Goal: Transaction & Acquisition: Purchase product/service

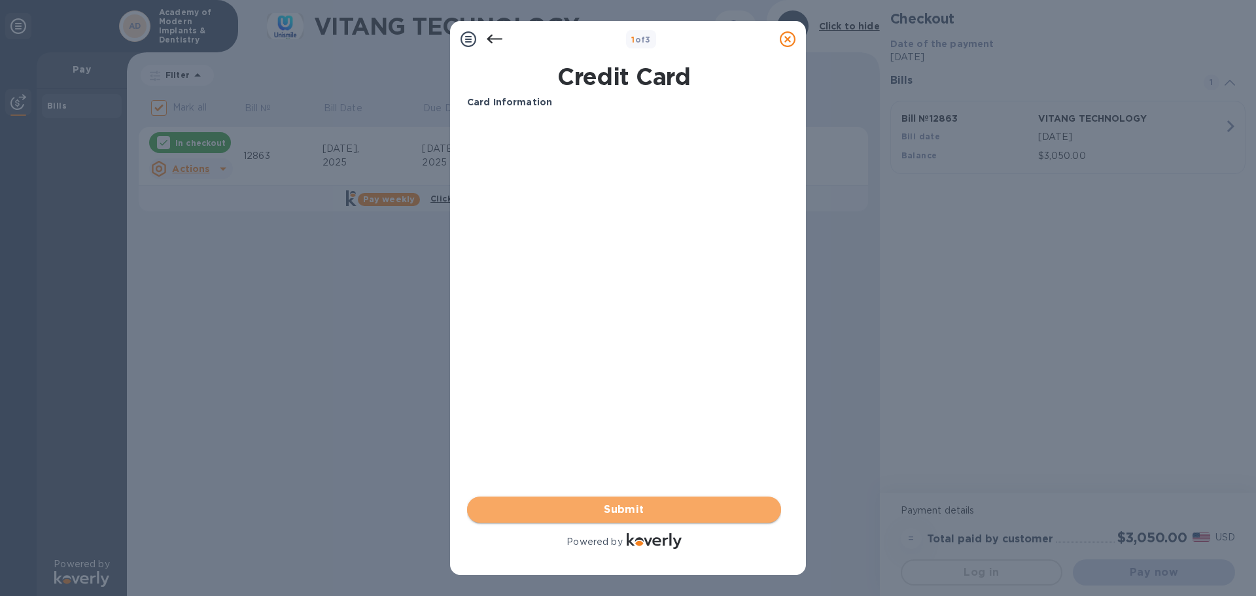
click at [607, 513] on span "Submit" at bounding box center [624, 510] width 293 height 16
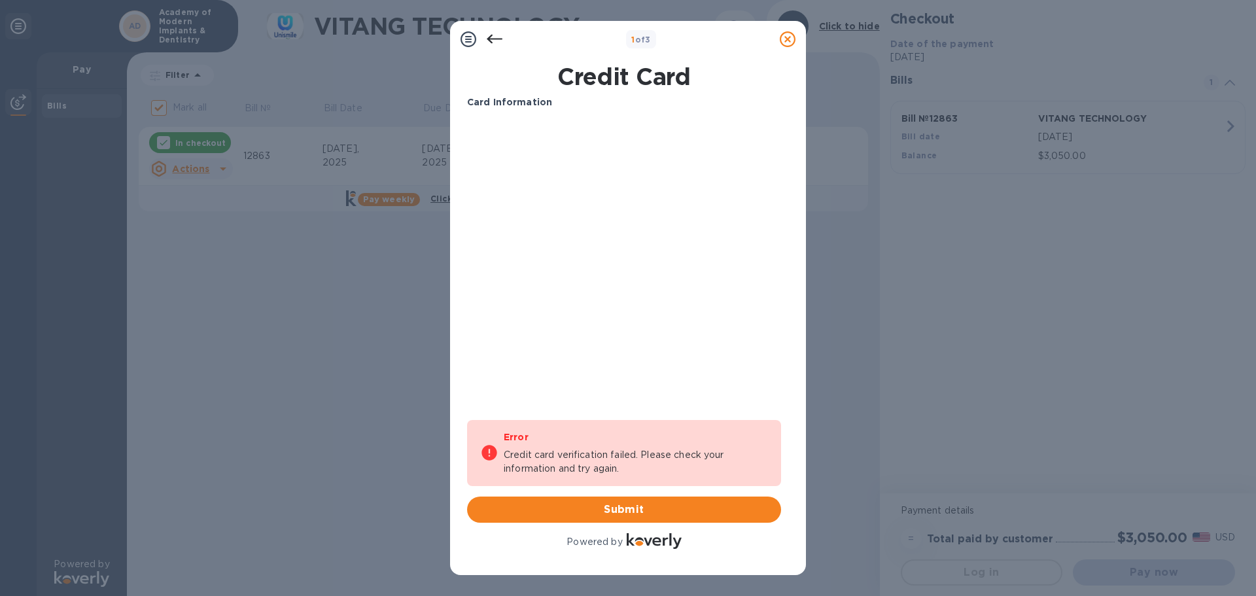
click at [495, 33] on icon at bounding box center [495, 39] width 16 height 16
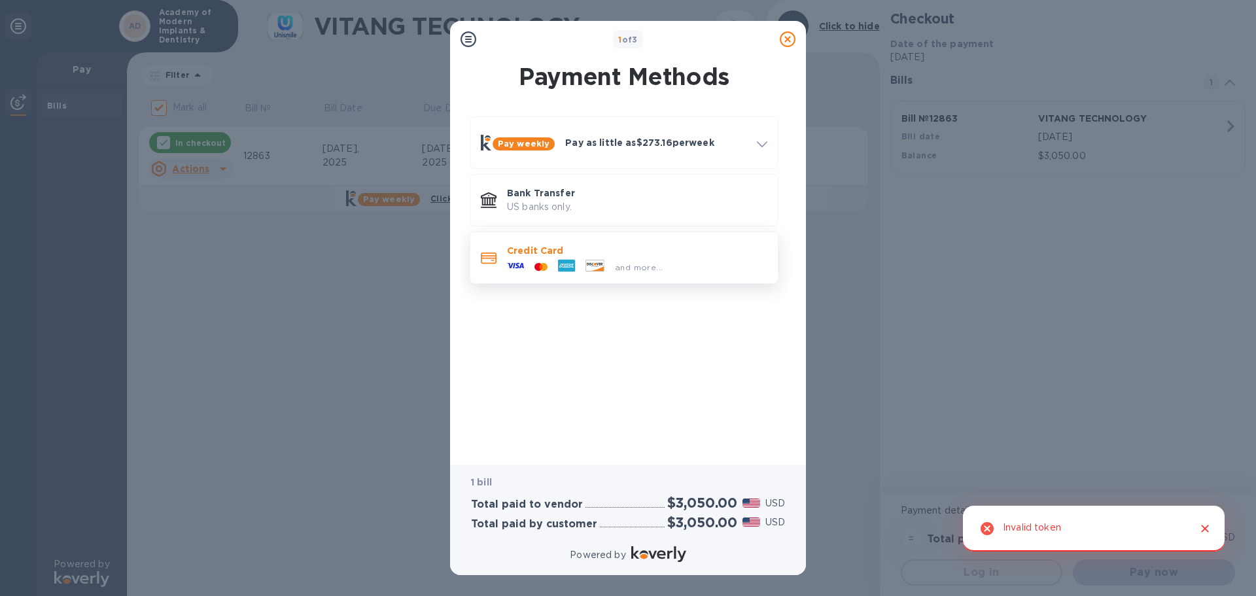
click at [549, 265] on div at bounding box center [541, 267] width 24 height 12
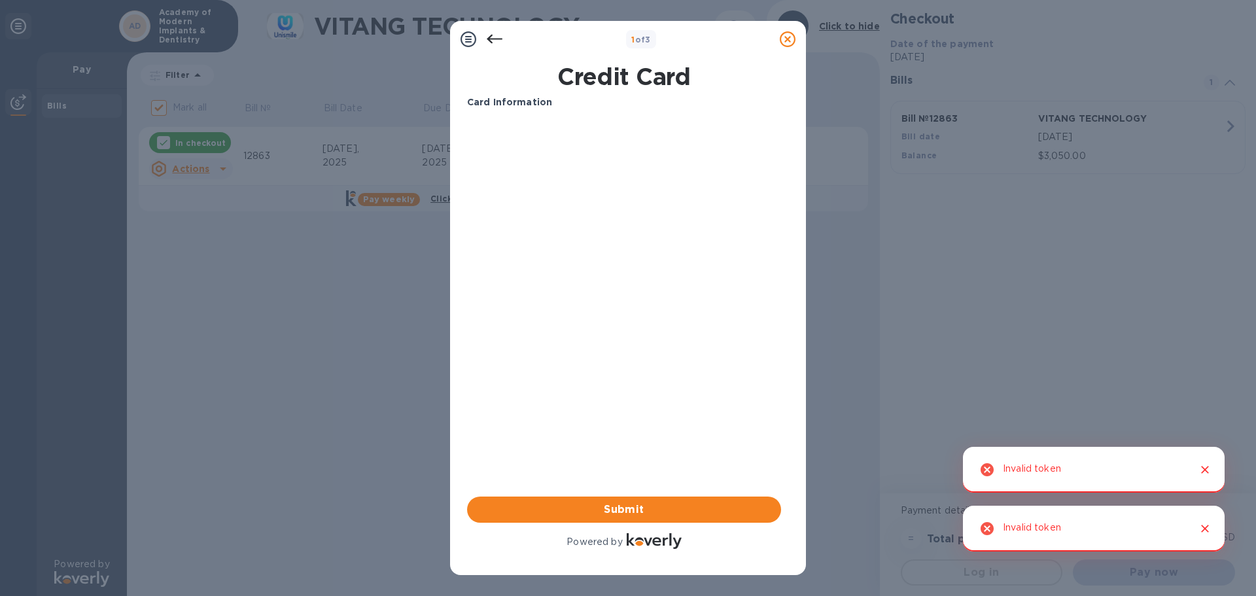
click at [525, 155] on div "Card Information Submit Powered by" at bounding box center [624, 324] width 314 height 456
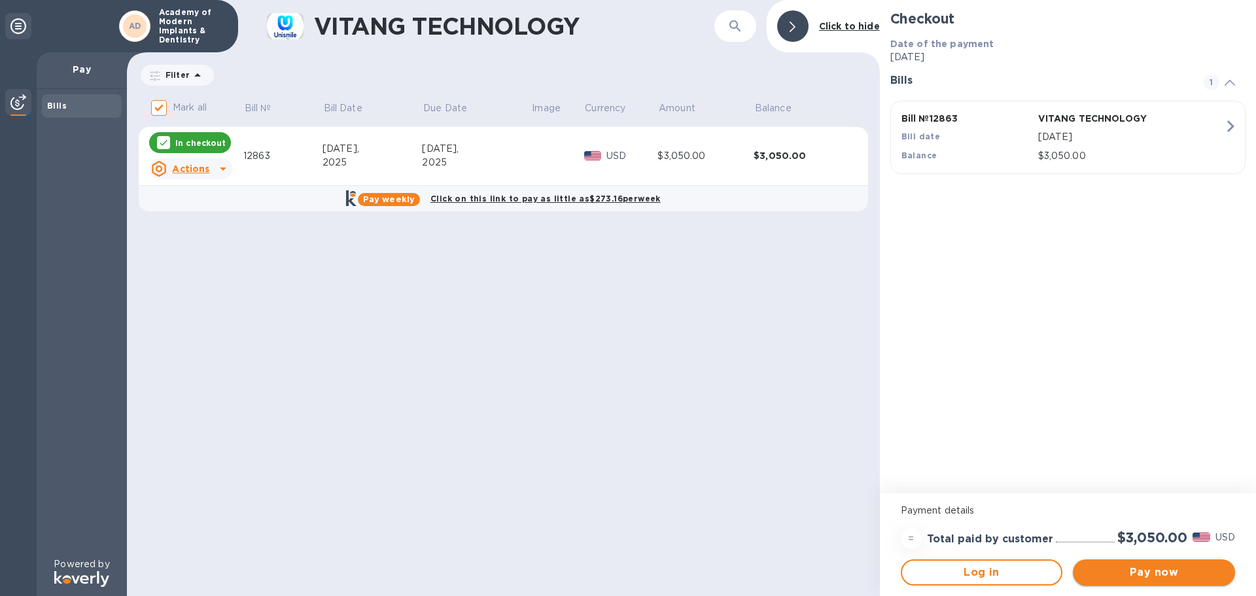
click at [1148, 575] on span "Pay now" at bounding box center [1154, 573] width 141 height 16
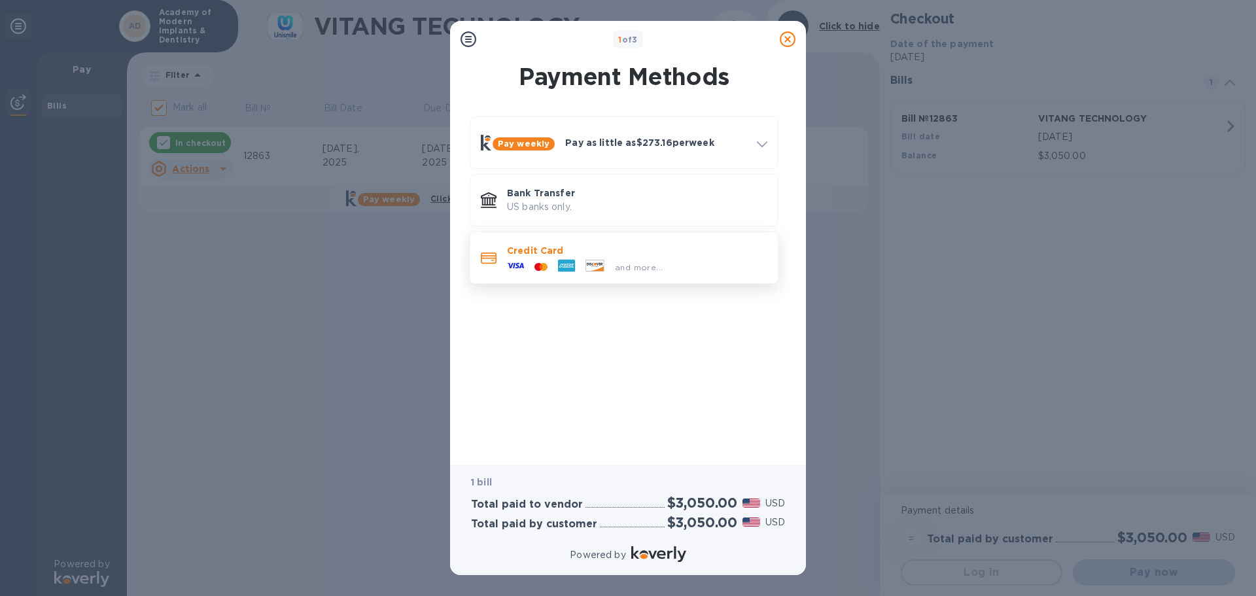
click at [536, 264] on icon at bounding box center [538, 266] width 7 height 8
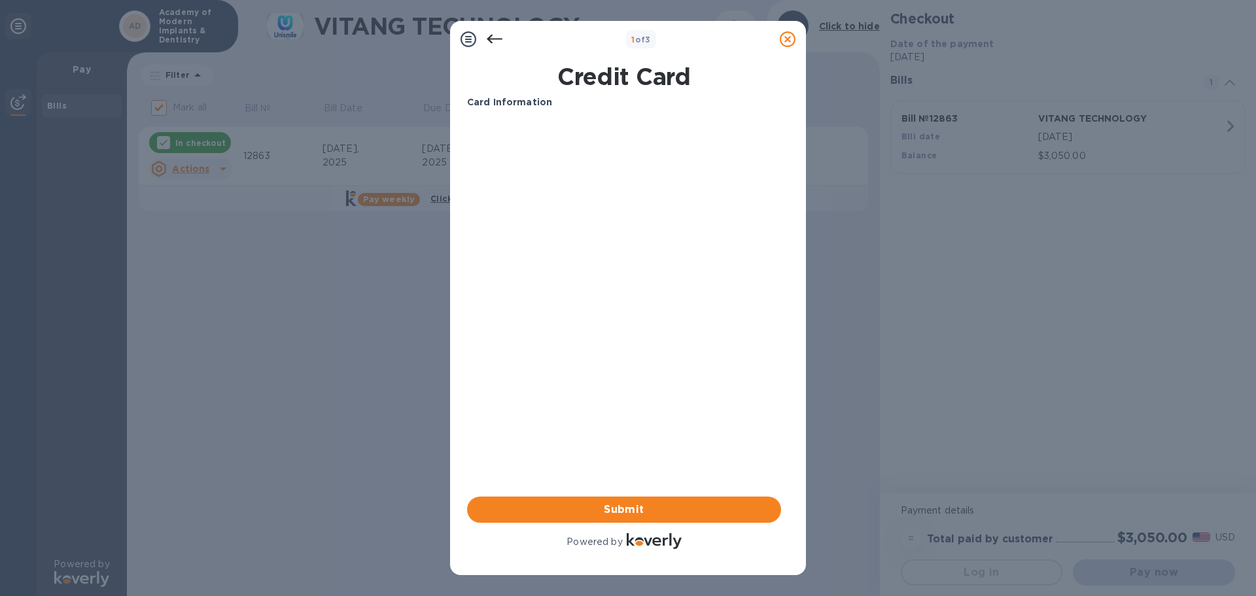
click at [459, 202] on div "Credit Card Card Information Your browser does not support iframes Submit Power…" at bounding box center [628, 317] width 356 height 518
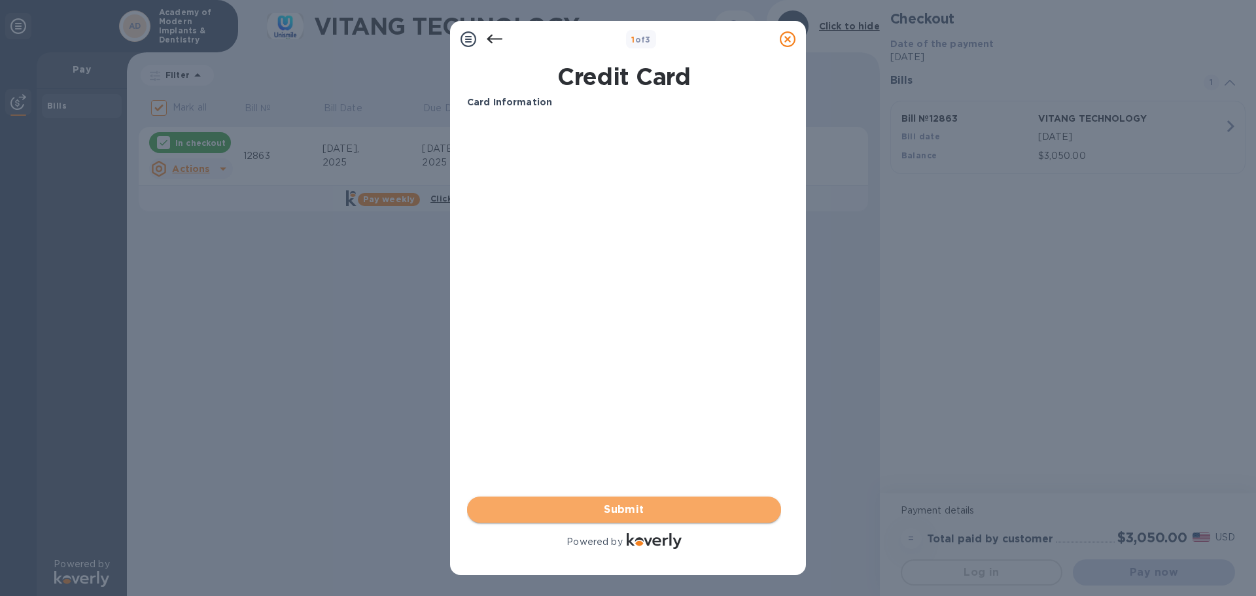
click at [616, 513] on span "Submit" at bounding box center [624, 510] width 293 height 16
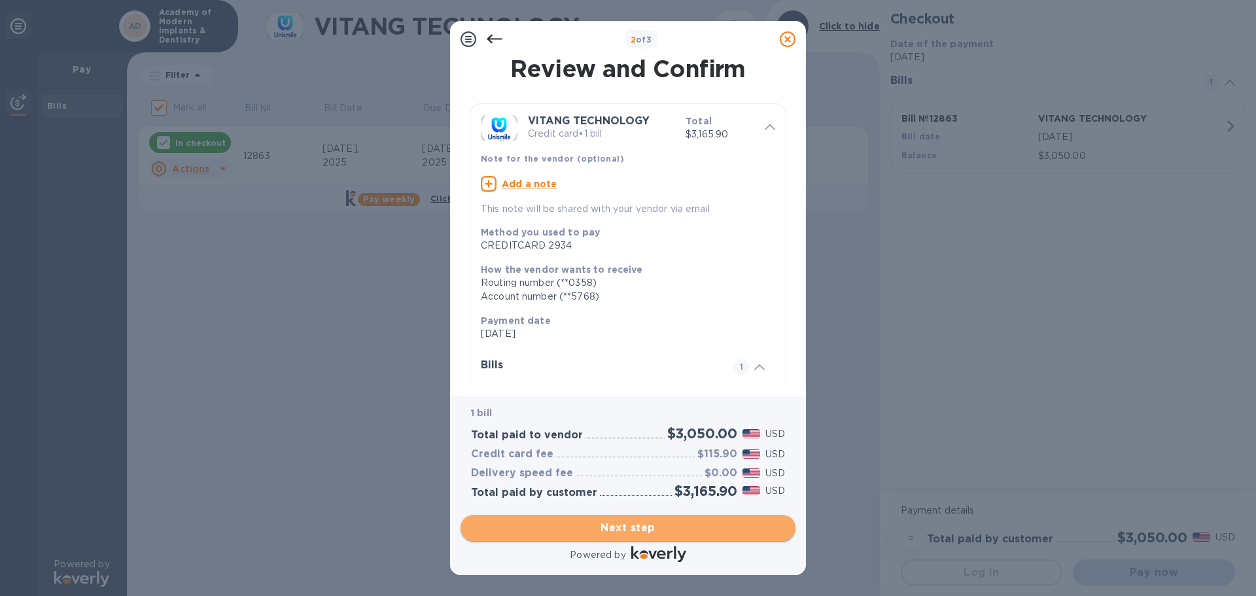
click at [609, 525] on span "Next step" at bounding box center [628, 528] width 314 height 16
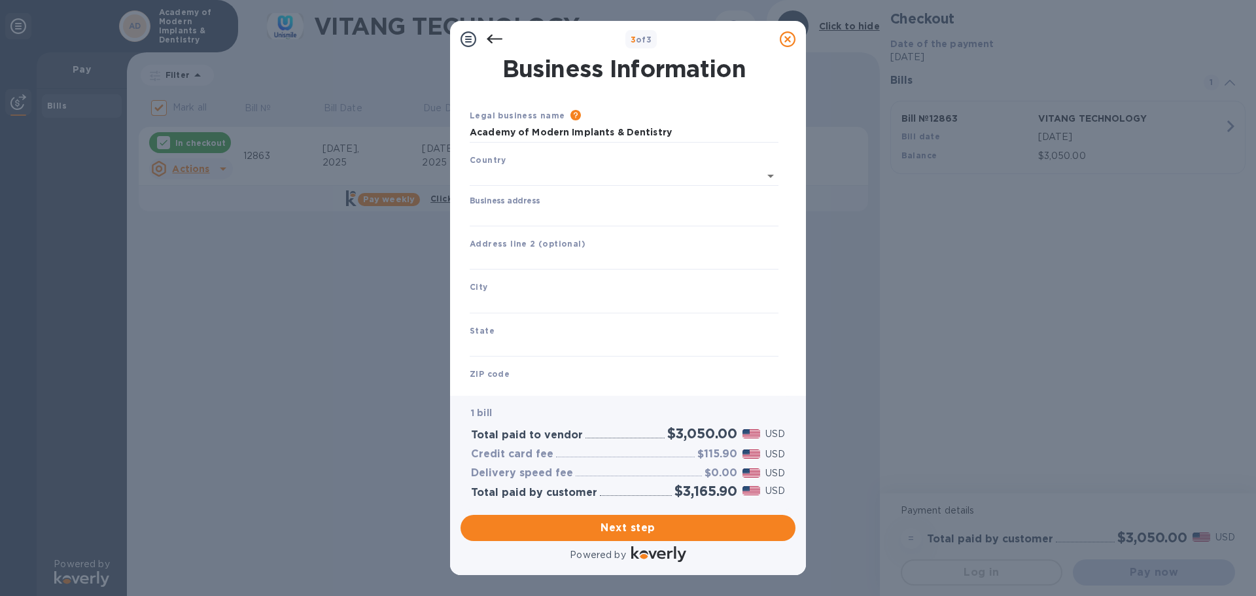
type input "[GEOGRAPHIC_DATA]"
click at [577, 215] on input "Business address" at bounding box center [624, 214] width 309 height 20
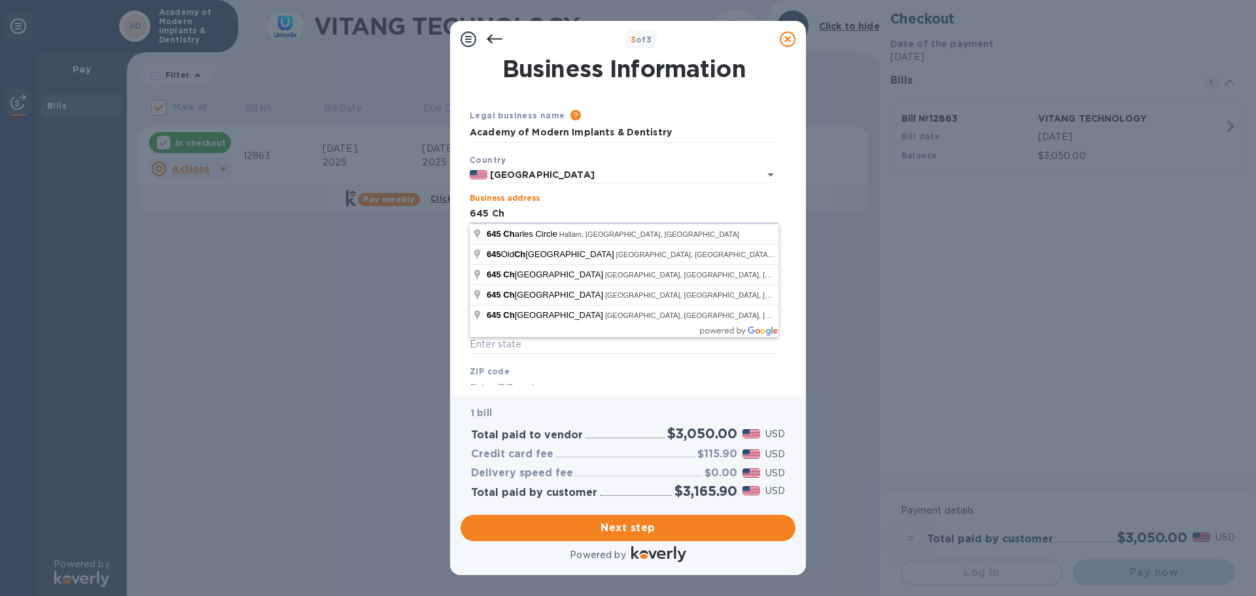
type input "[STREET_ADDRESS][PERSON_NAME]"
type input "Hallam"
type input "PA"
type input "17406"
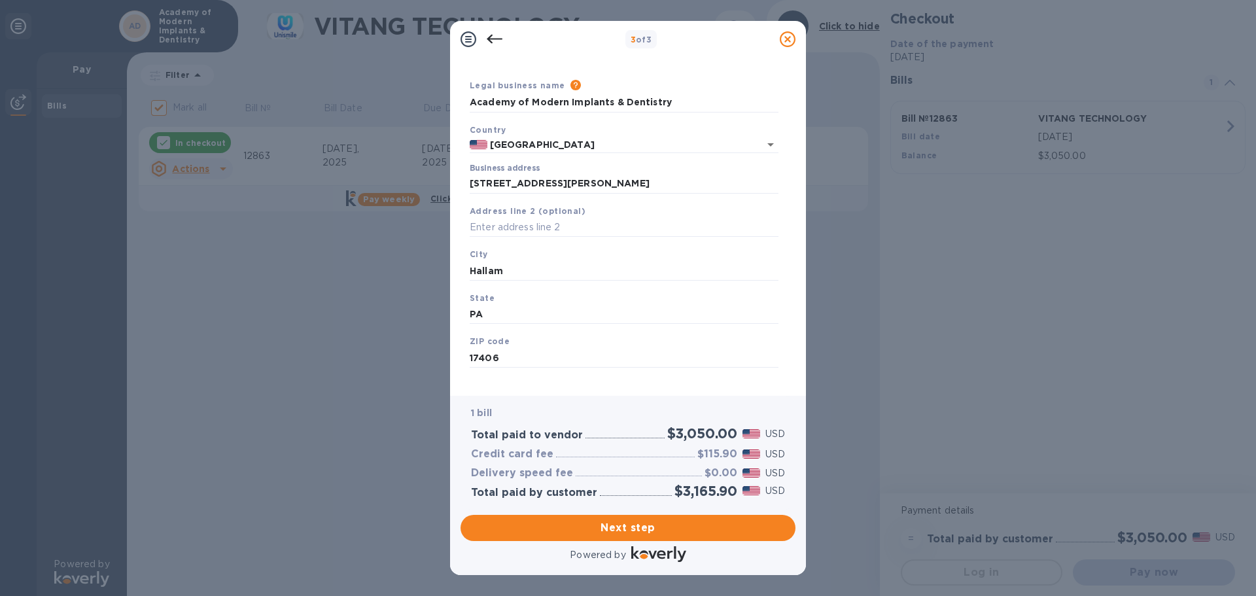
scroll to position [44, 0]
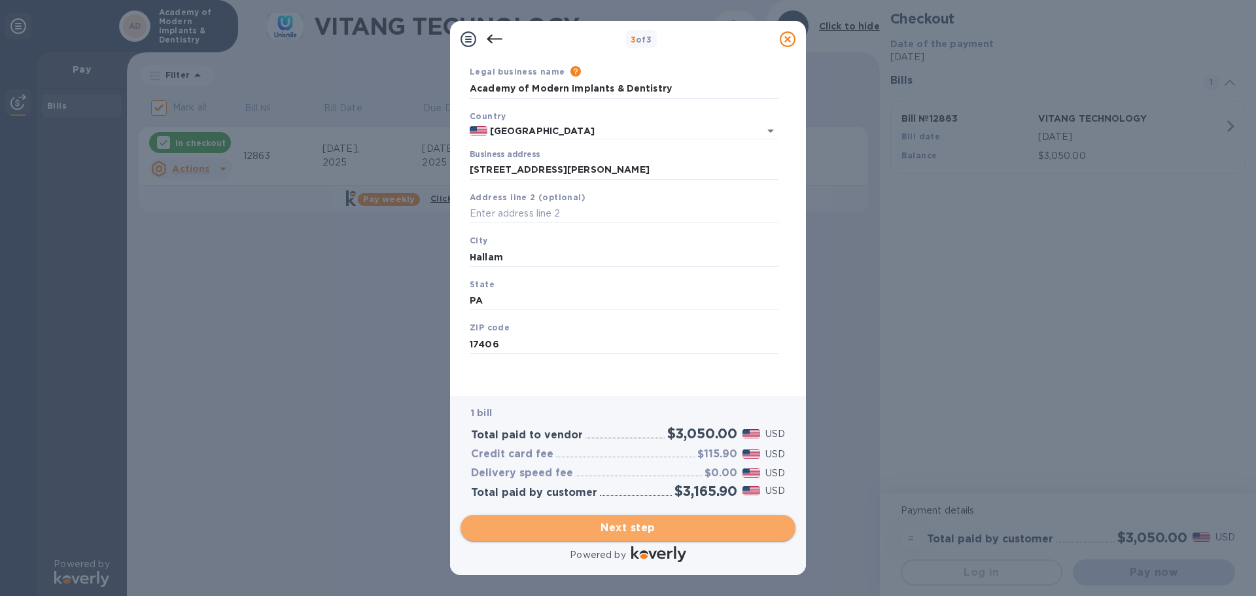
click at [632, 522] on span "Next step" at bounding box center [628, 528] width 314 height 16
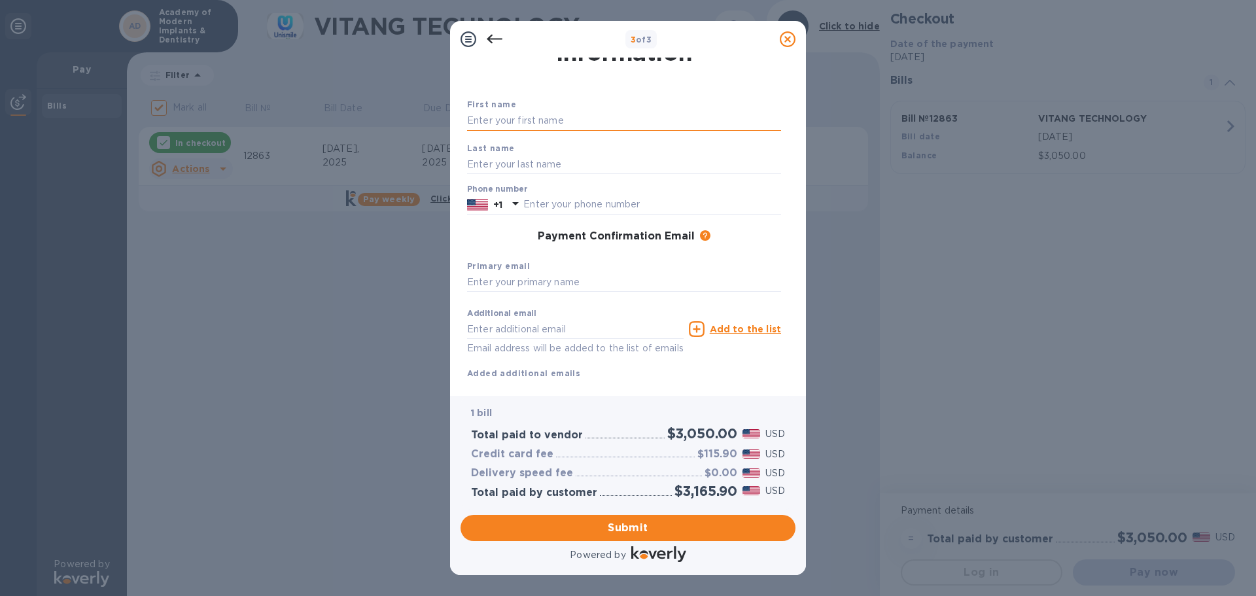
click at [517, 119] on input "text" at bounding box center [624, 121] width 314 height 20
type input "[PERSON_NAME]"
type input "Chernovskiy"
type input "7175986001"
click at [529, 276] on input "text" at bounding box center [624, 283] width 314 height 20
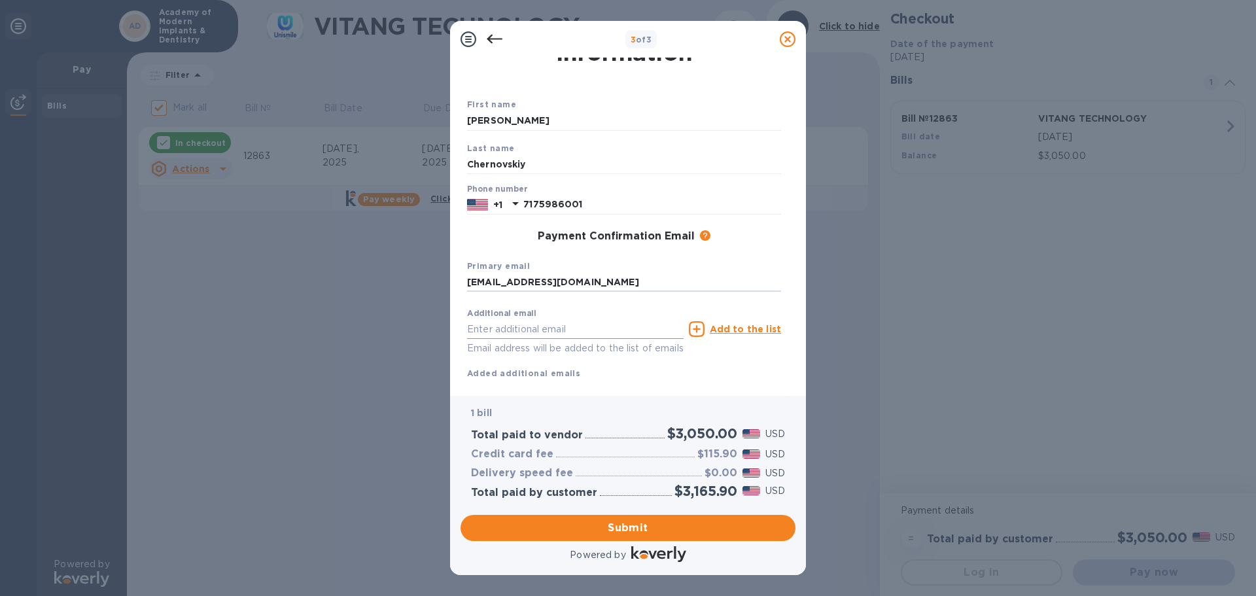
type input "[EMAIL_ADDRESS][DOMAIN_NAME]"
click at [599, 330] on input "text" at bounding box center [575, 329] width 217 height 20
click at [583, 529] on span "Submit" at bounding box center [628, 528] width 314 height 16
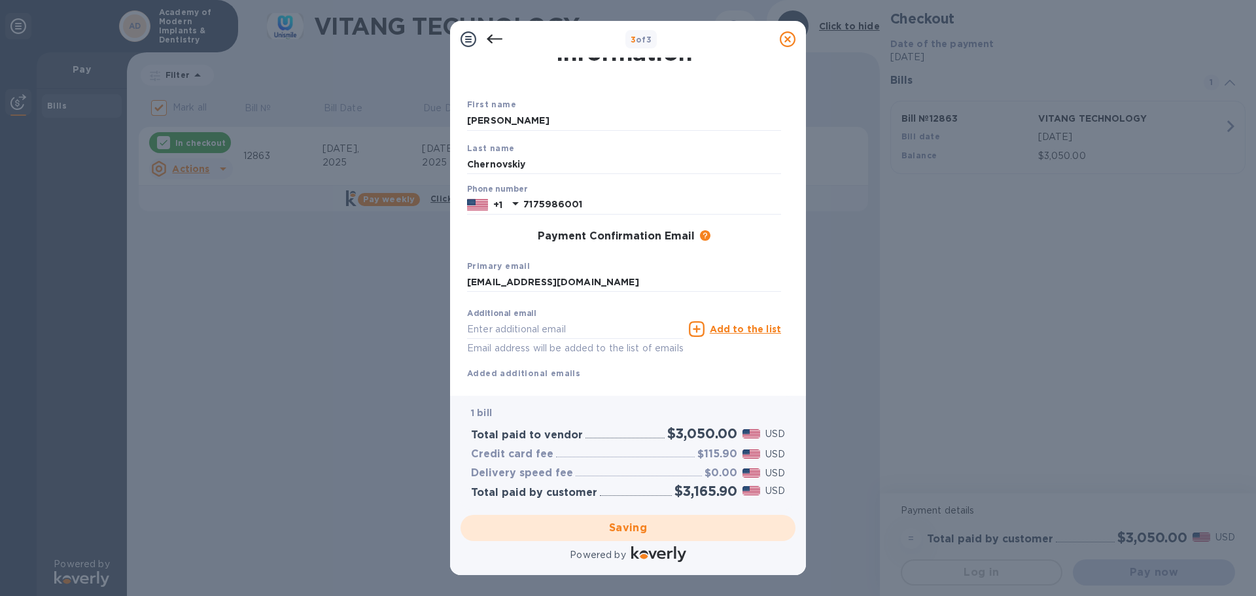
checkbox input "false"
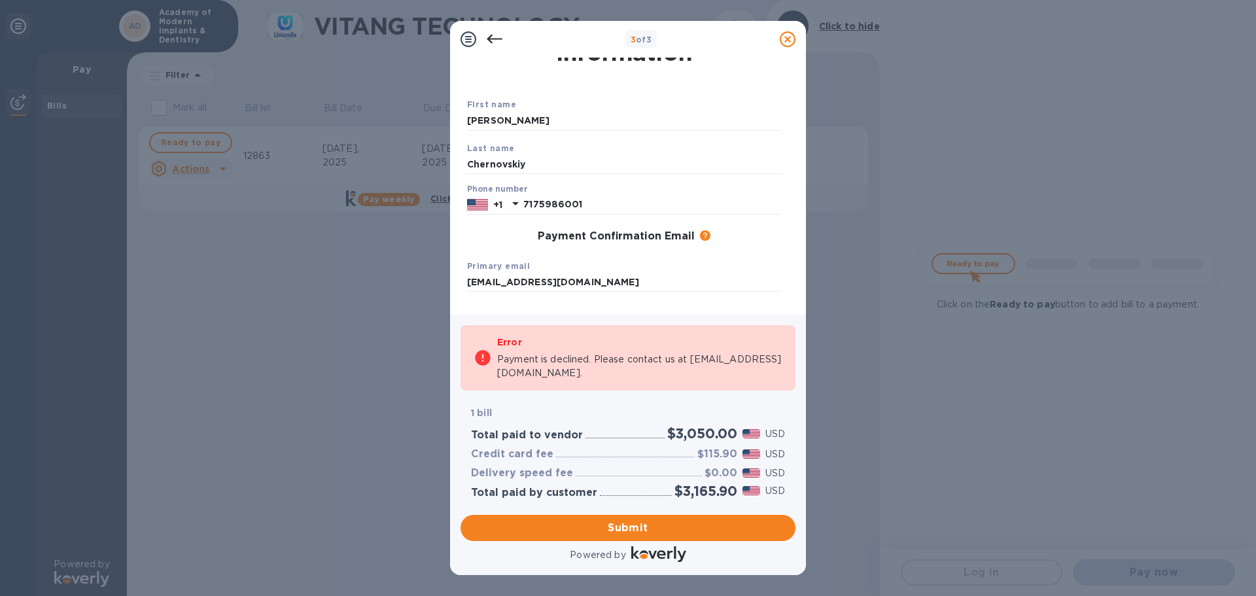
click at [788, 41] on icon at bounding box center [788, 39] width 16 height 16
